Goal: Transaction & Acquisition: Obtain resource

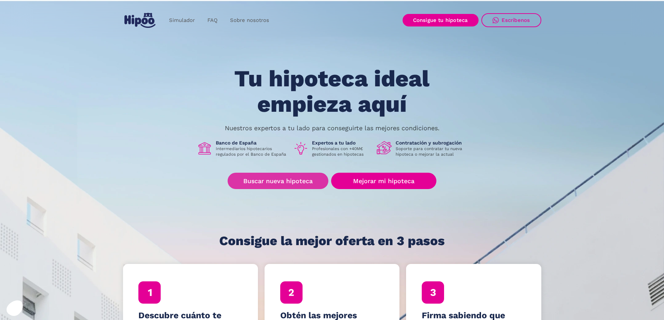
click at [281, 181] on link "Buscar nueva hipoteca" at bounding box center [278, 181] width 101 height 16
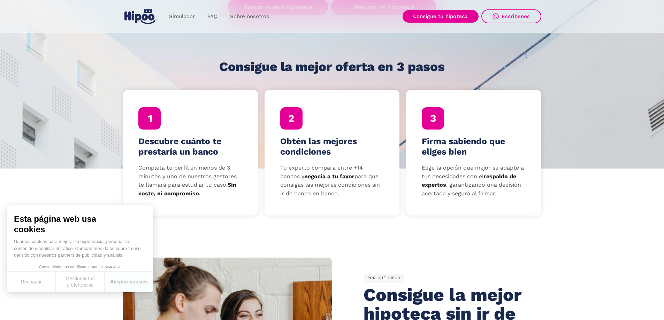
scroll to position [139, 0]
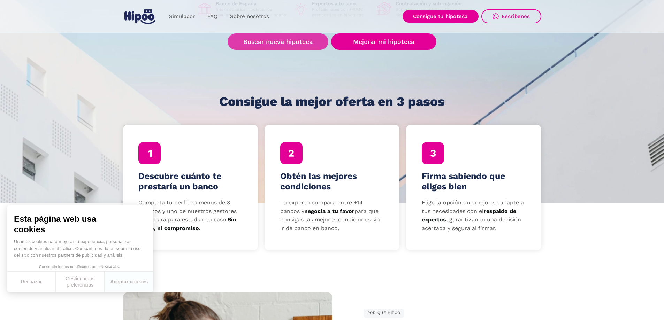
click at [262, 39] on link "Buscar nueva hipoteca" at bounding box center [278, 41] width 101 height 16
